Goal: Information Seeking & Learning: Learn about a topic

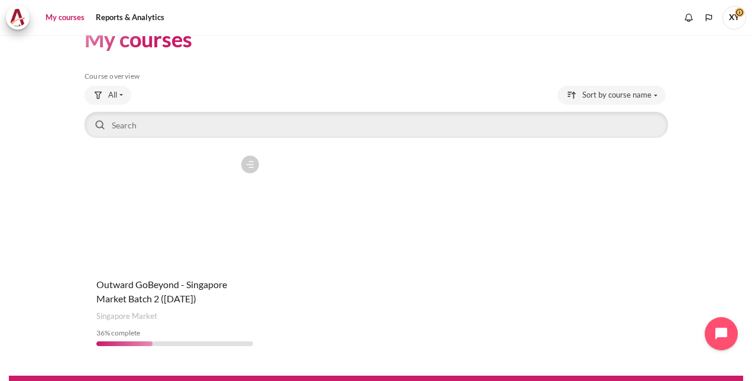
scroll to position [51, 0]
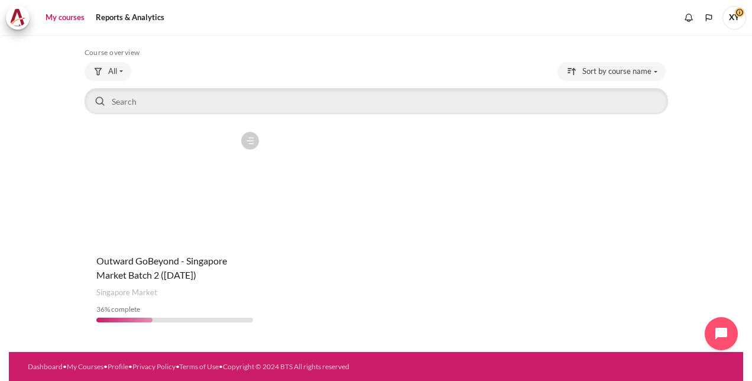
click at [163, 225] on figure "Content" at bounding box center [175, 185] width 180 height 118
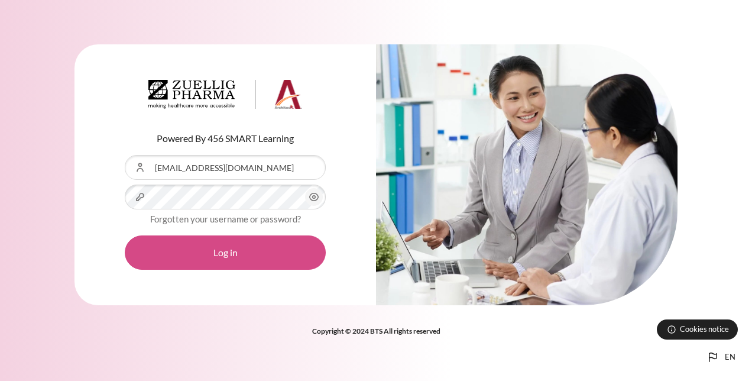
click at [227, 254] on button "Log in" at bounding box center [225, 252] width 201 height 34
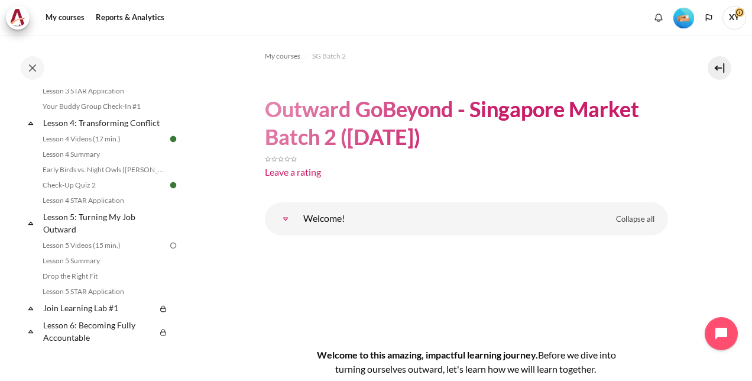
scroll to position [414, 0]
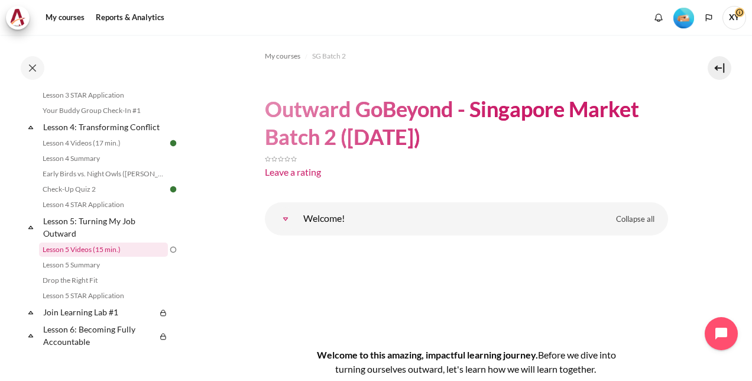
click at [106, 256] on link "Lesson 5 Videos (15 min.)" at bounding box center [103, 249] width 129 height 14
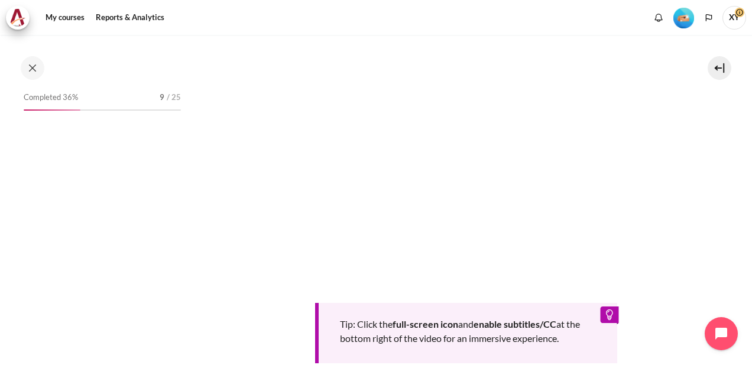
scroll to position [457, 0]
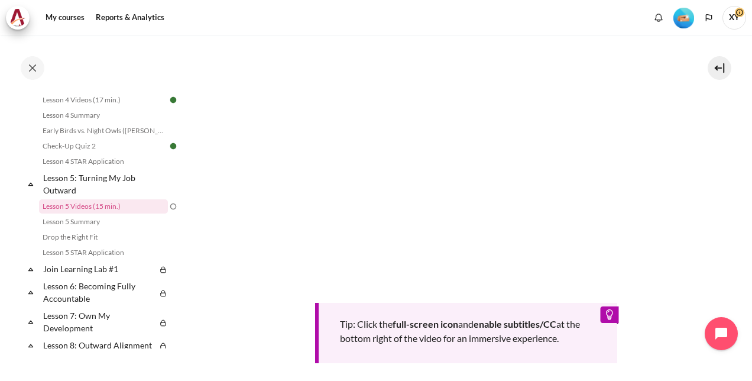
click at [204, 50] on section "My courses SG Batch 2 Lesson 5: Turning My Job Outward Lesson 5 Videos (15 min.…" at bounding box center [466, 128] width 554 height 779
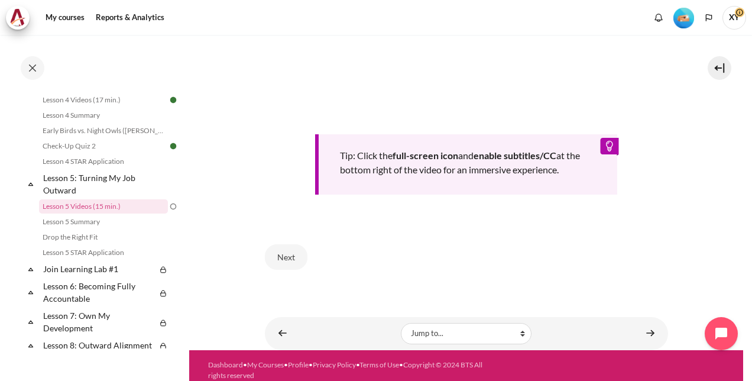
scroll to position [469, 0]
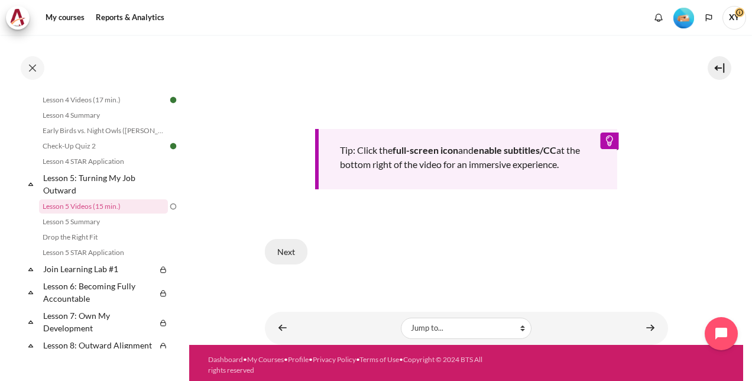
click at [297, 245] on button "Next" at bounding box center [286, 251] width 43 height 25
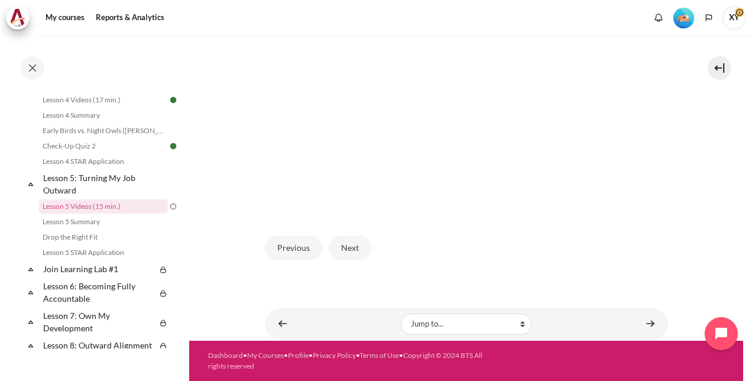
scroll to position [332, 0]
click at [330, 251] on button "Next" at bounding box center [350, 247] width 43 height 25
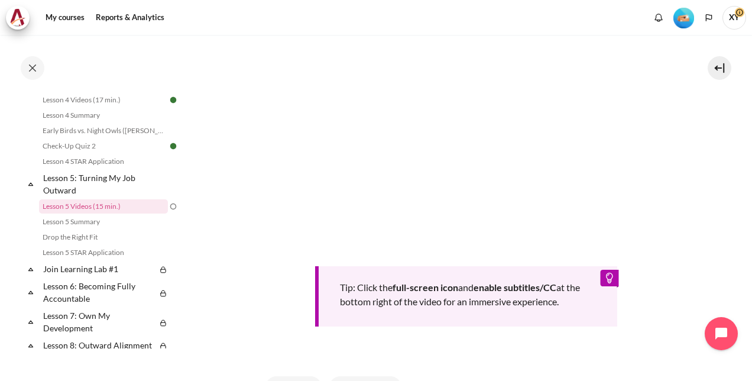
scroll to position [490, 0]
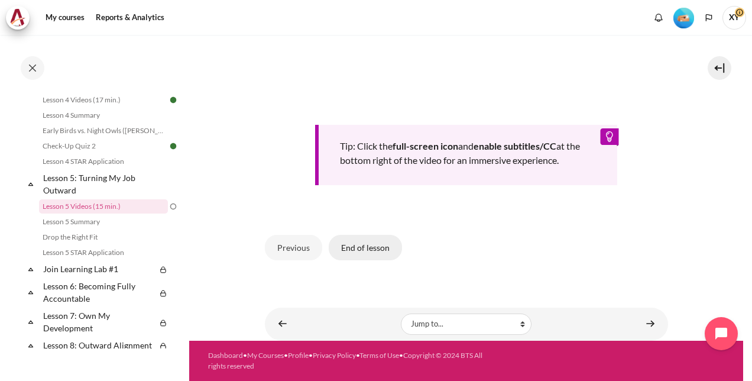
click at [384, 248] on button "End of lesson" at bounding box center [365, 247] width 73 height 25
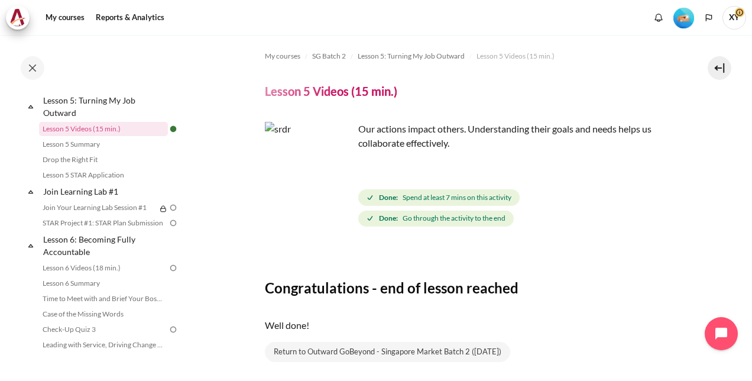
scroll to position [591, 0]
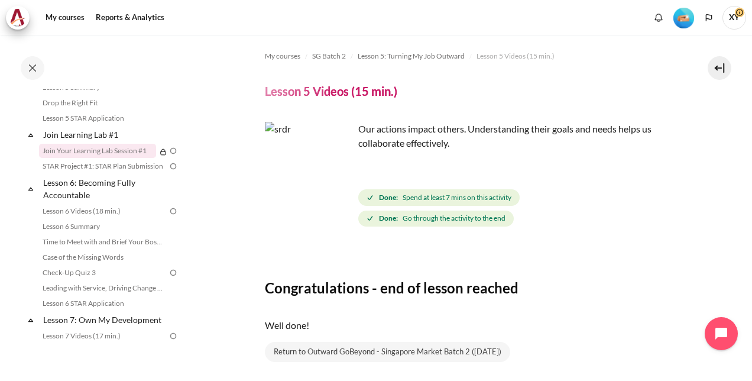
click at [137, 158] on link "Join Your Learning Lab Session #1" at bounding box center [97, 151] width 117 height 14
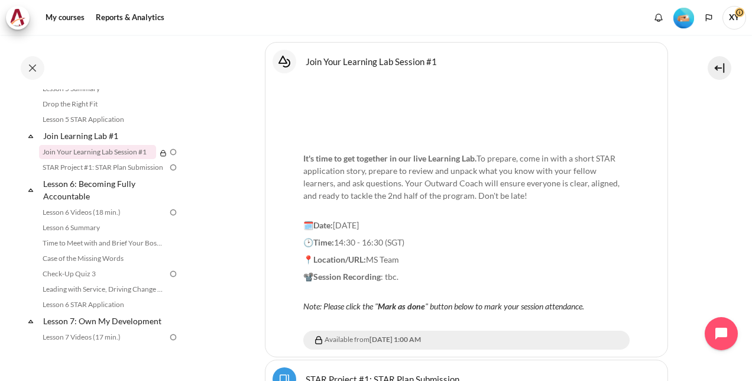
scroll to position [591, 0]
click at [139, 218] on link "Lesson 6 Videos (18 min.)" at bounding box center [103, 211] width 129 height 14
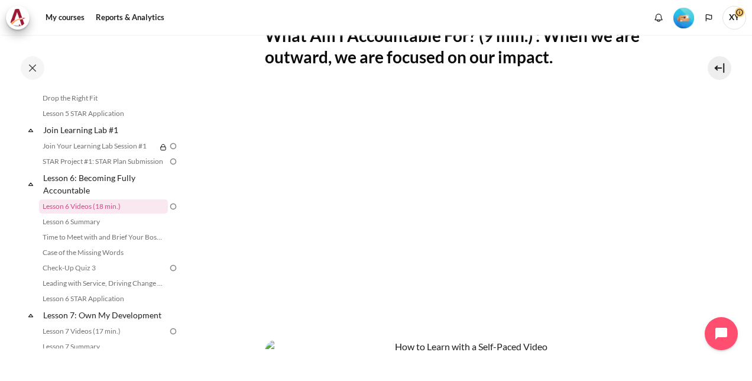
scroll to position [236, 0]
